Goal: Use online tool/utility: Utilize a website feature to perform a specific function

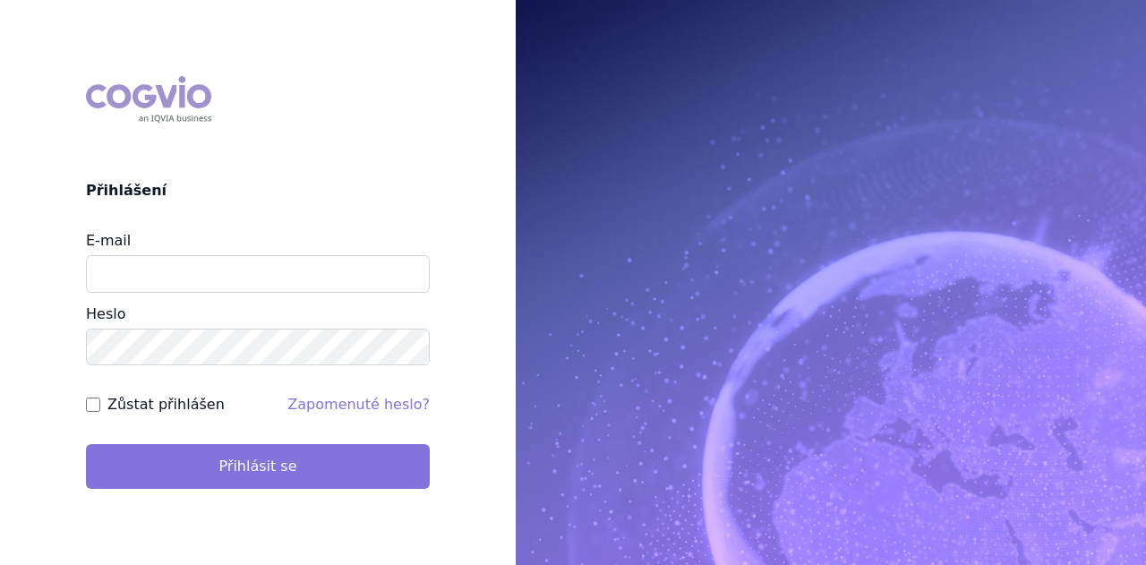
type input "[PERSON_NAME][EMAIL_ADDRESS][DOMAIN_NAME]"
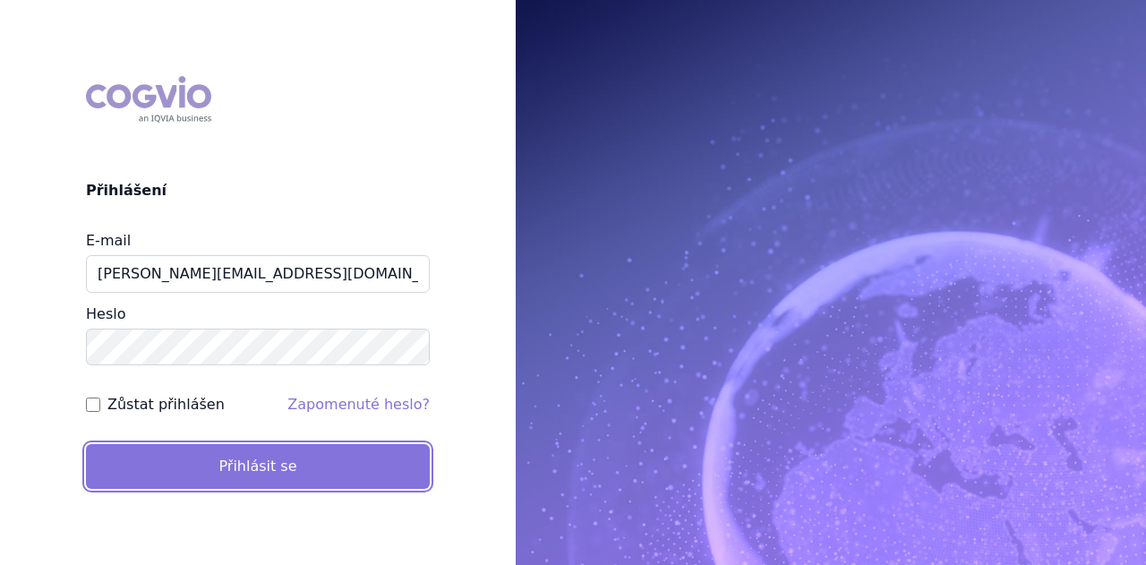
click at [241, 470] on button "Přihlásit se" at bounding box center [258, 466] width 344 height 45
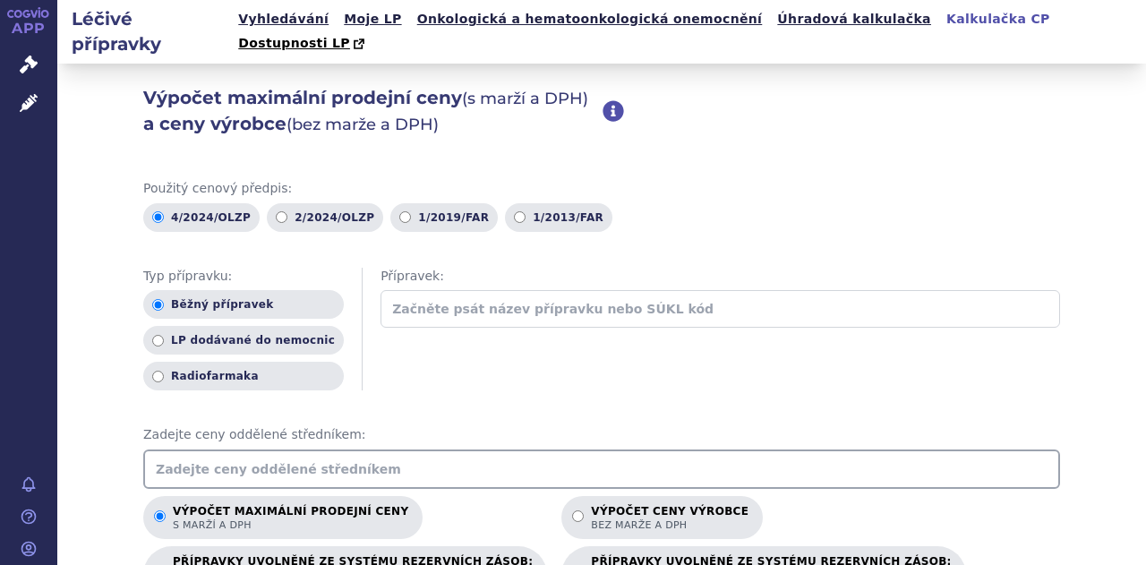
click at [201, 449] on input "text" at bounding box center [601, 468] width 917 height 39
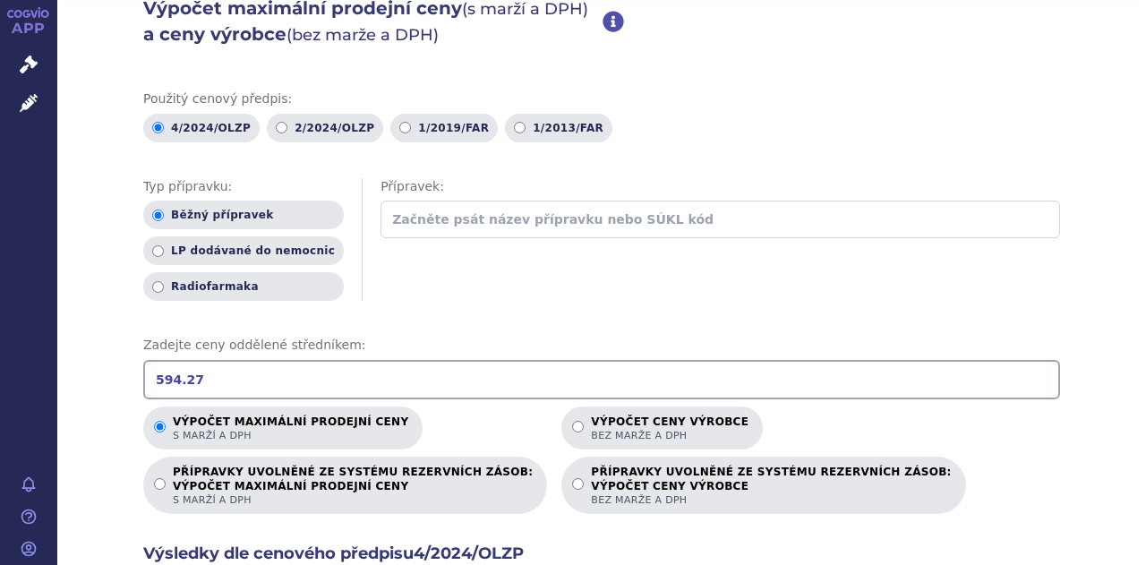
scroll to position [179, 0]
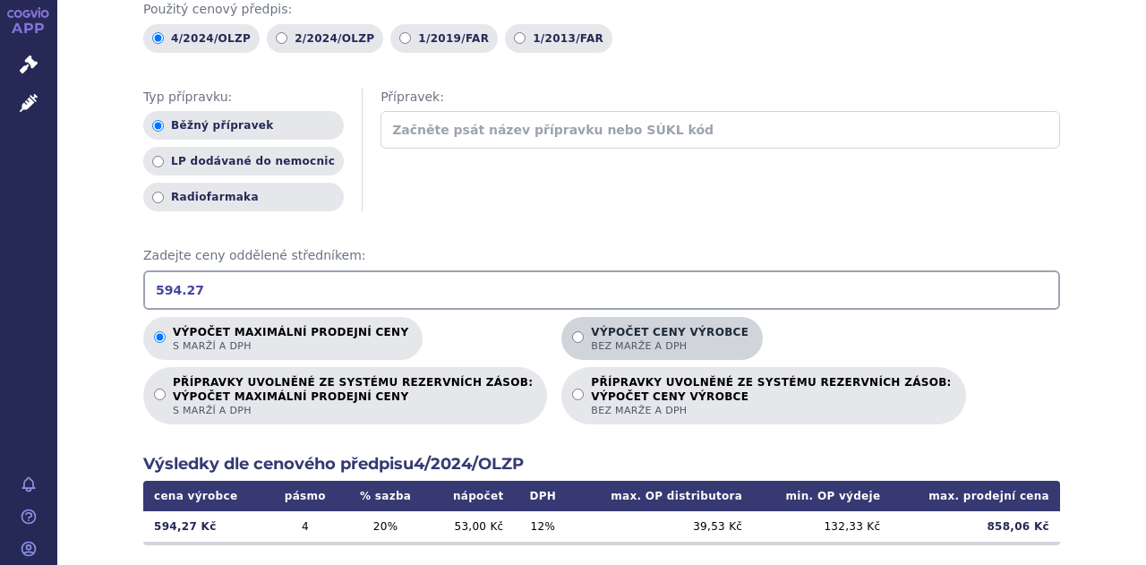
type input "594.27"
click at [572, 331] on input "Výpočet ceny výrobce bez marže a DPH" at bounding box center [578, 337] width 12 height 12
radio input "true"
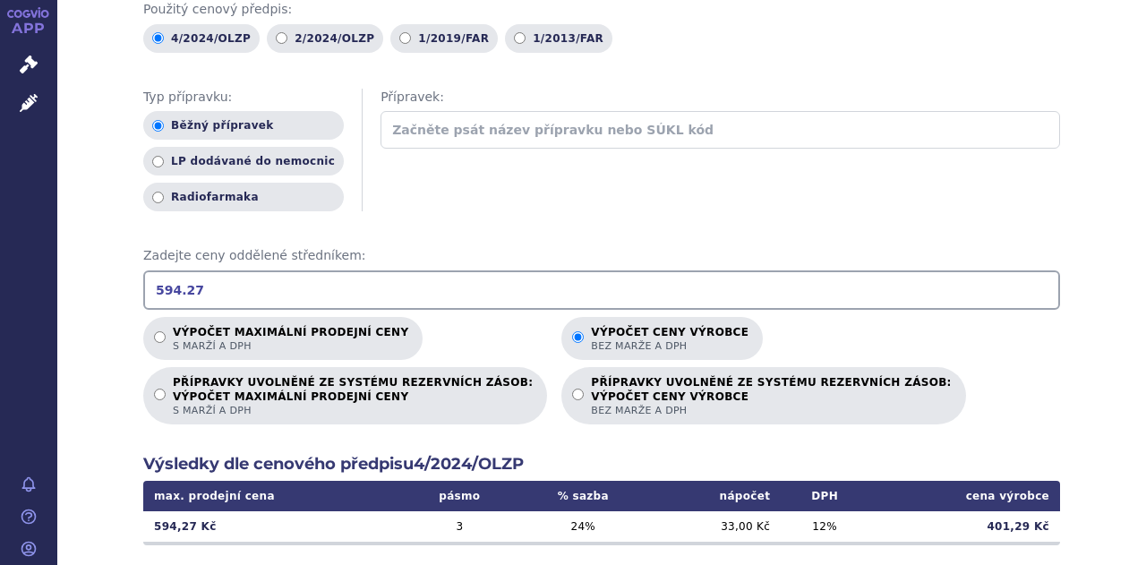
drag, startPoint x: 195, startPoint y: 264, endPoint x: 23, endPoint y: 264, distance: 171.9
click at [23, 264] on div "APP Správní řízení Léčivé přípravky Notifikace Nápověda Markéta Teodoridu Moje …" at bounding box center [573, 282] width 1146 height 565
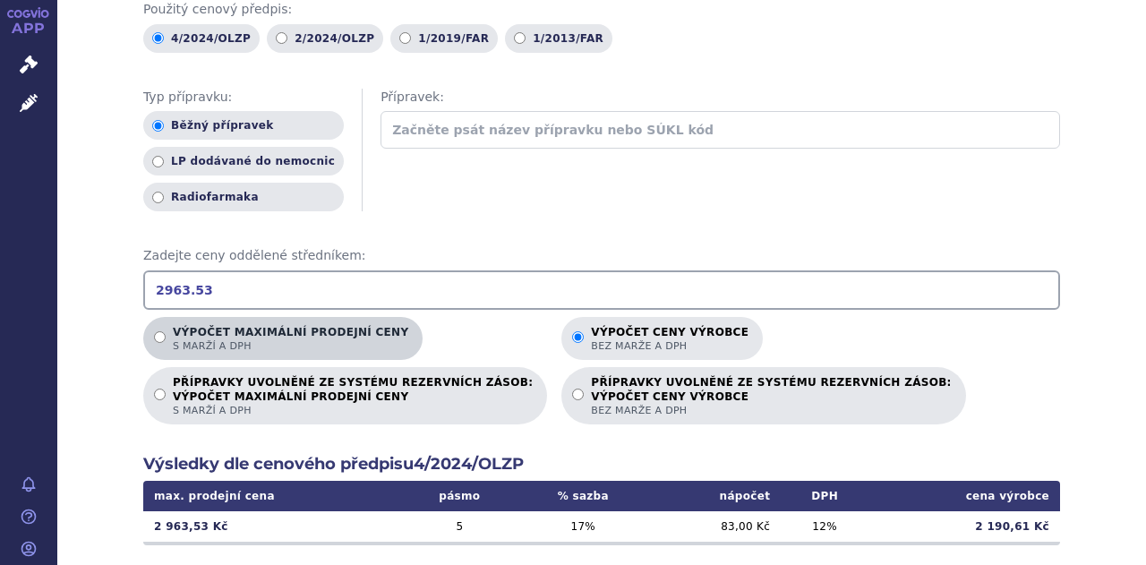
type input "2963.53"
click at [147, 317] on label "Výpočet maximální prodejní ceny s marží a DPH" at bounding box center [282, 338] width 279 height 43
click at [154, 331] on input "Výpočet maximální prodejní ceny s marží a DPH" at bounding box center [160, 337] width 12 height 12
radio input "true"
